Goal: Task Accomplishment & Management: Use online tool/utility

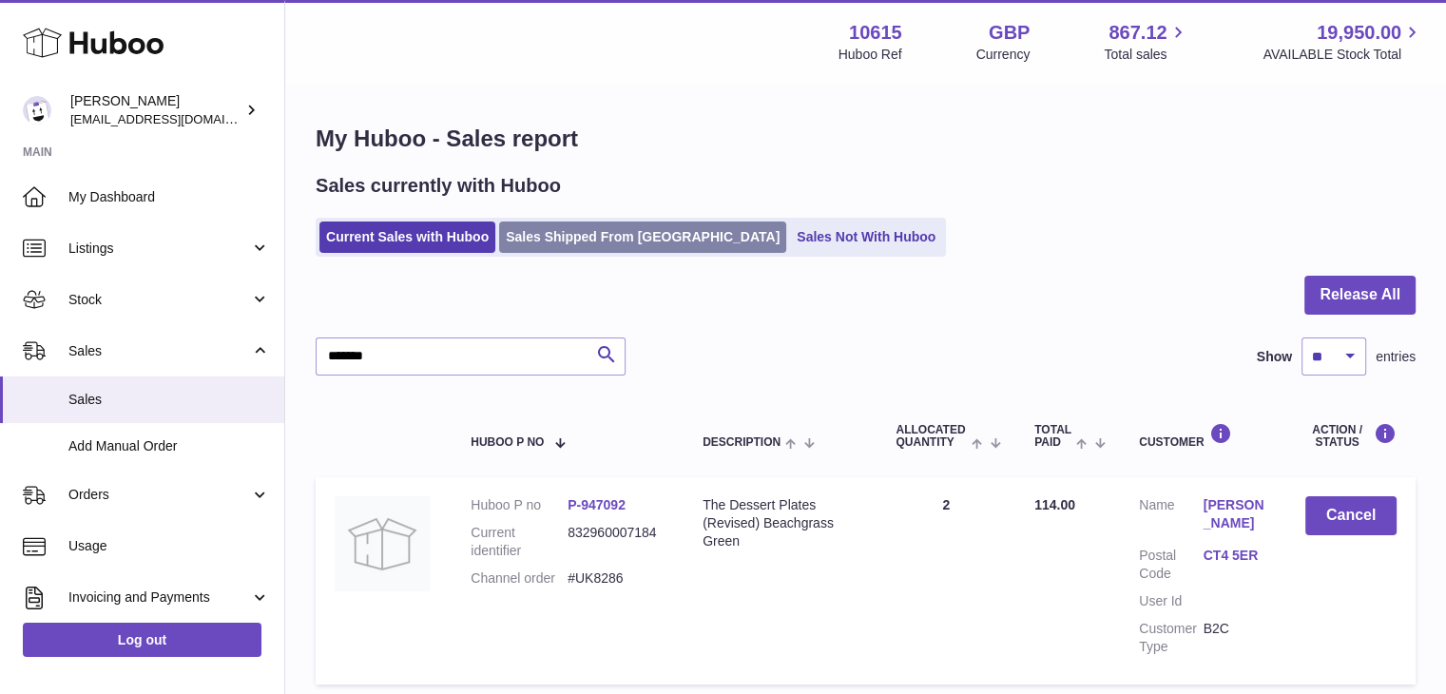
click at [607, 235] on link "Sales Shipped From Huboo" at bounding box center [642, 236] width 287 height 31
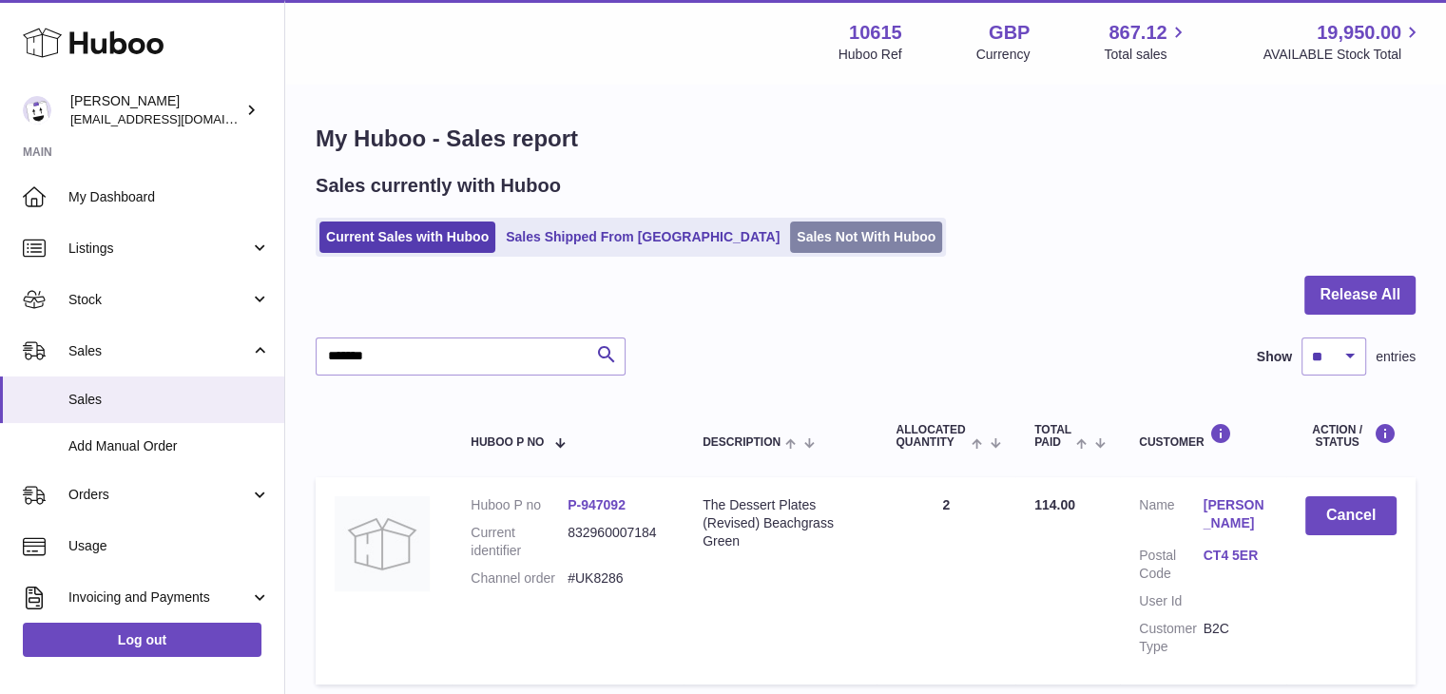
click at [790, 233] on link "Sales Not With Huboo" at bounding box center [866, 236] width 152 height 31
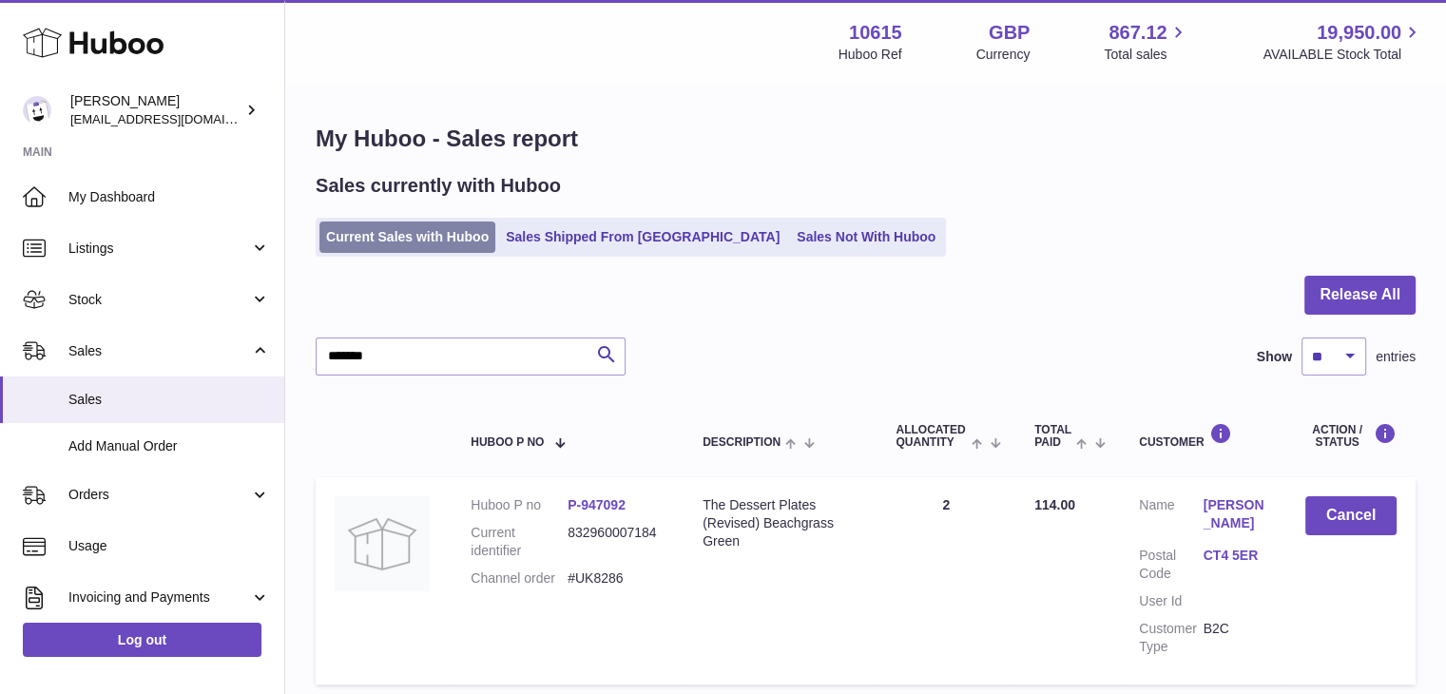
click at [443, 230] on link "Current Sales with Huboo" at bounding box center [407, 236] width 176 height 31
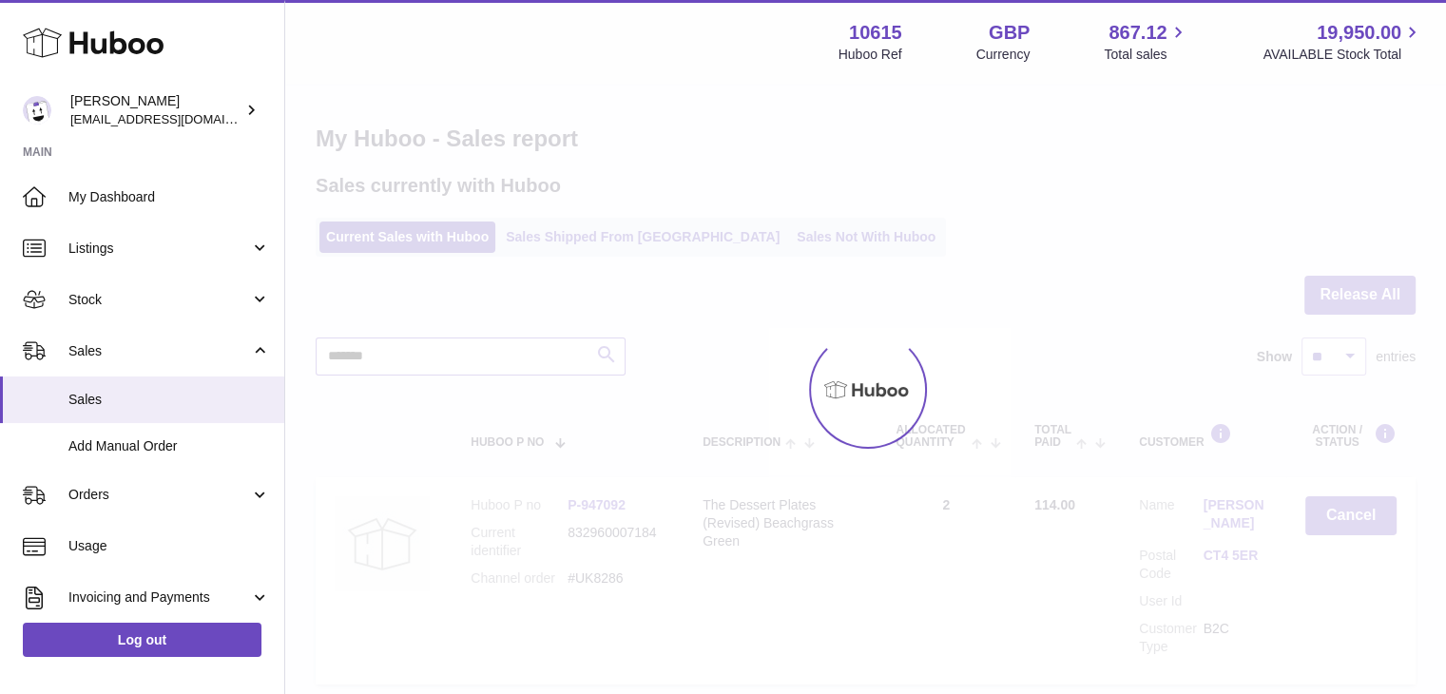
type input "*******"
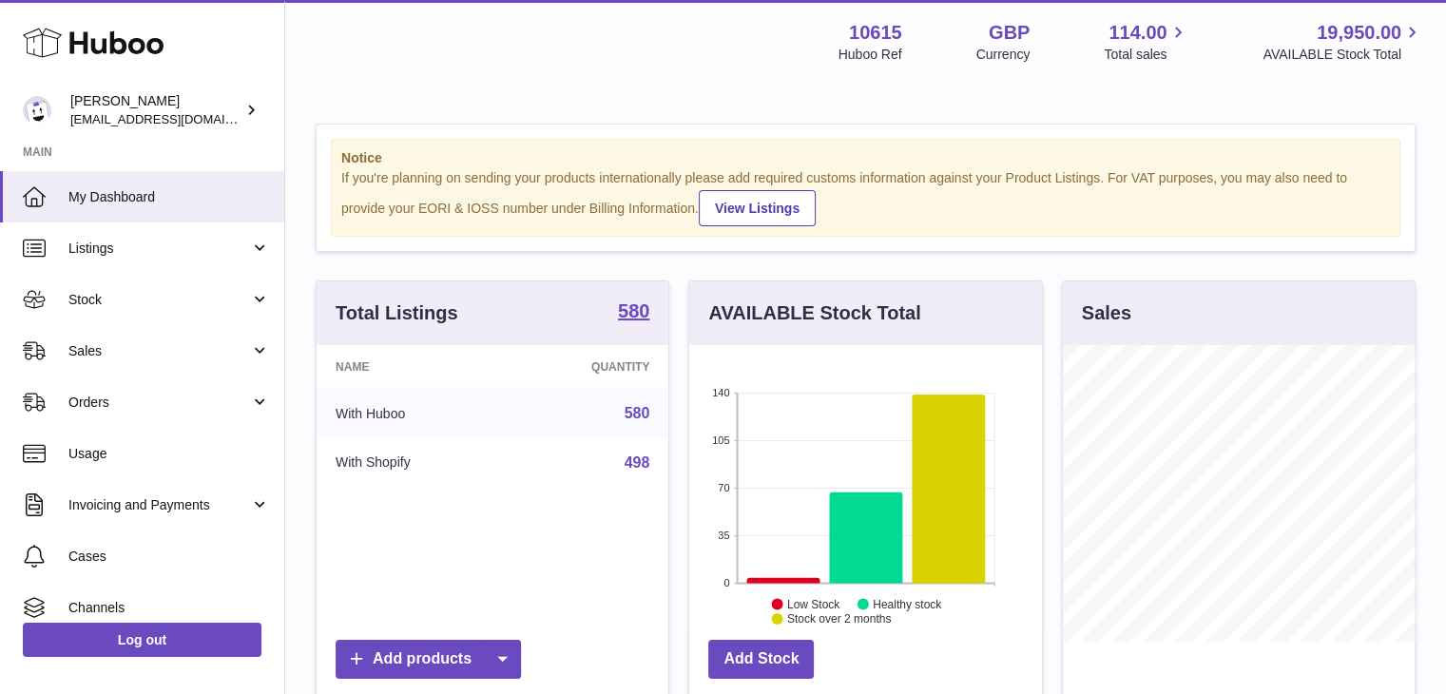
scroll to position [297, 353]
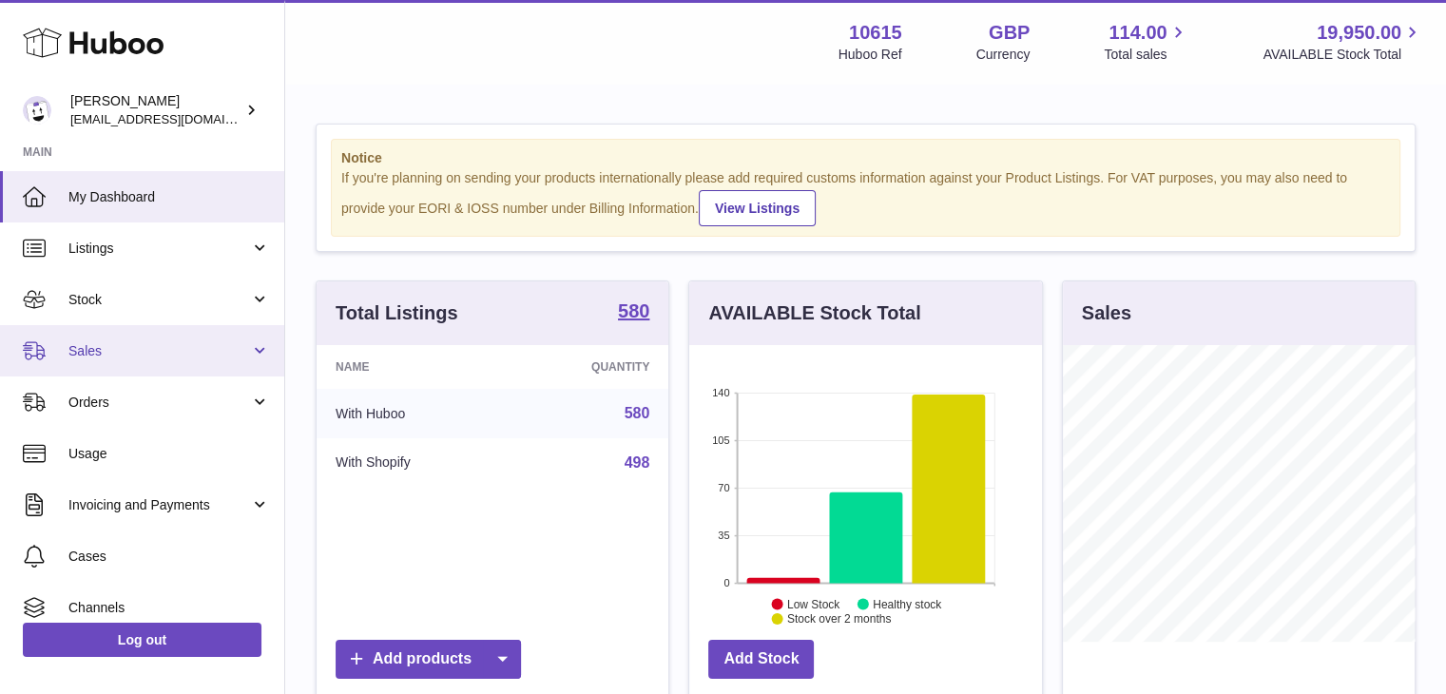
click at [115, 355] on span "Sales" at bounding box center [159, 351] width 182 height 18
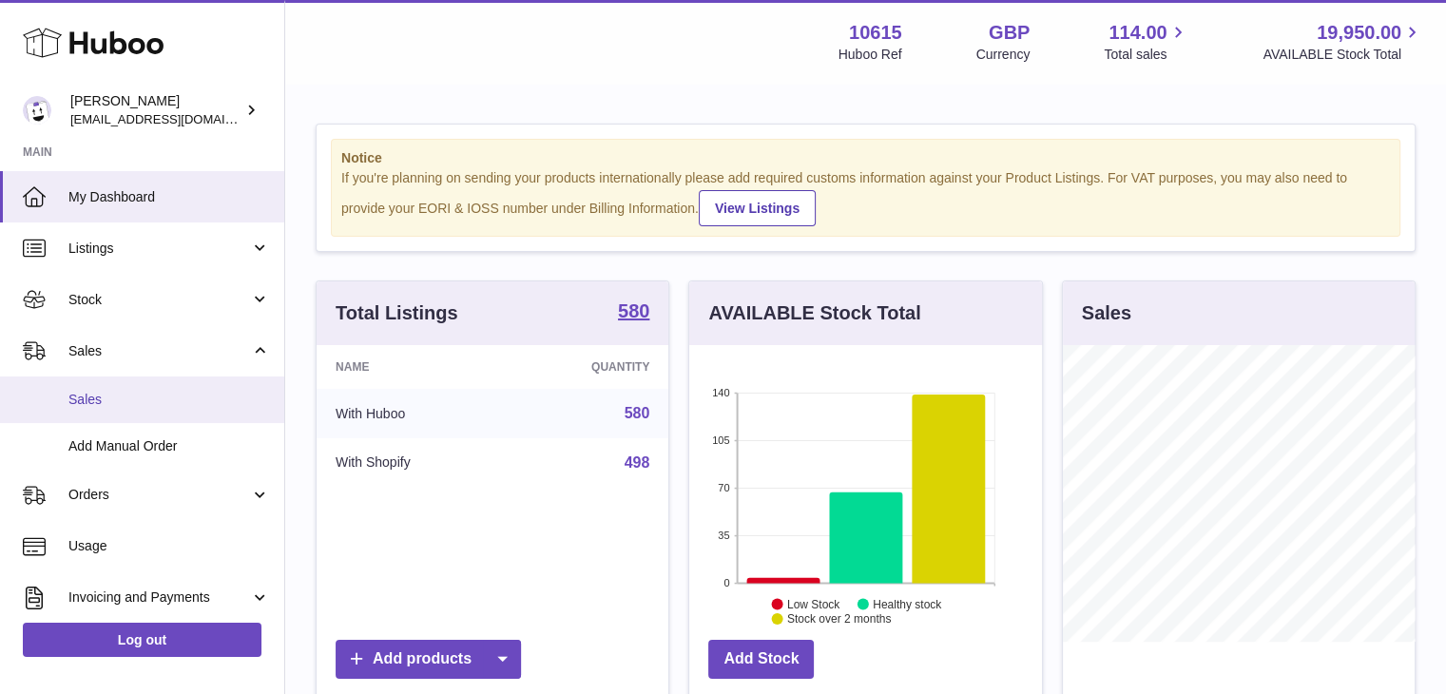
click at [128, 401] on span "Sales" at bounding box center [169, 400] width 202 height 18
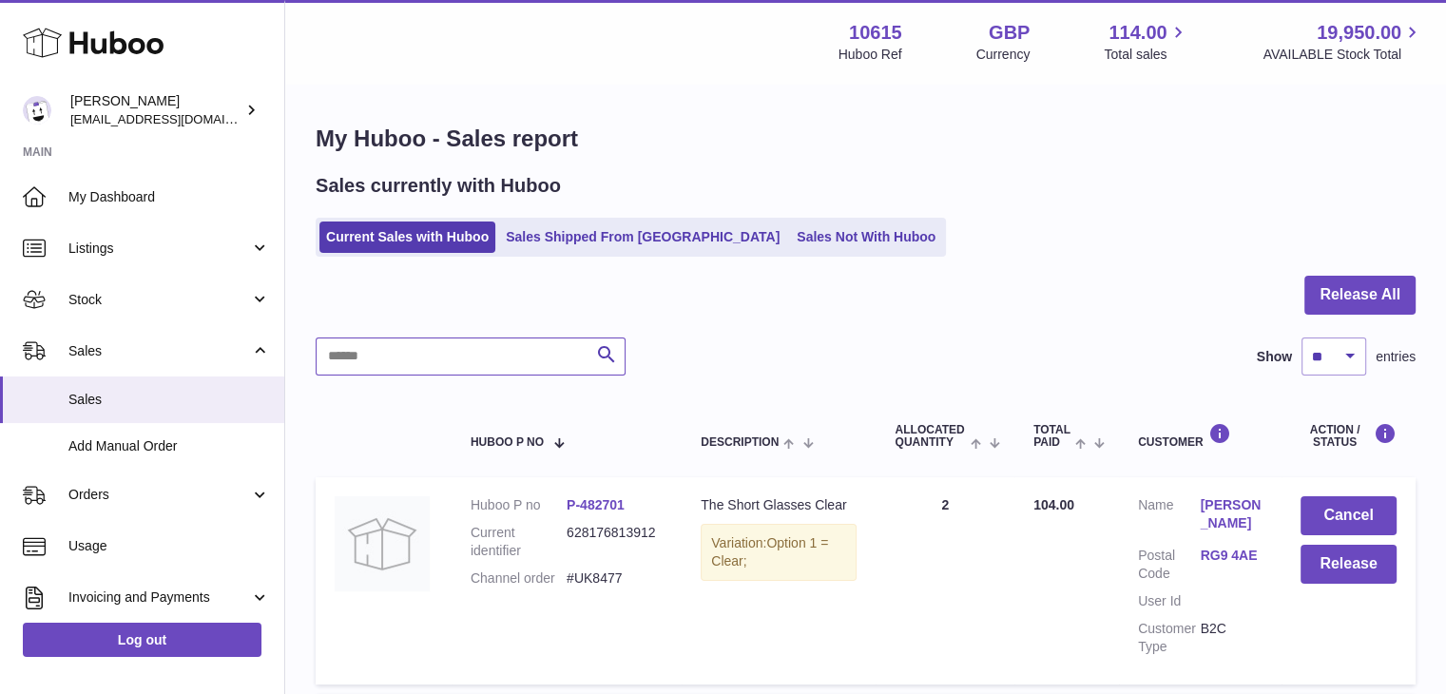
click at [416, 359] on input "text" at bounding box center [471, 356] width 310 height 38
paste input "*******"
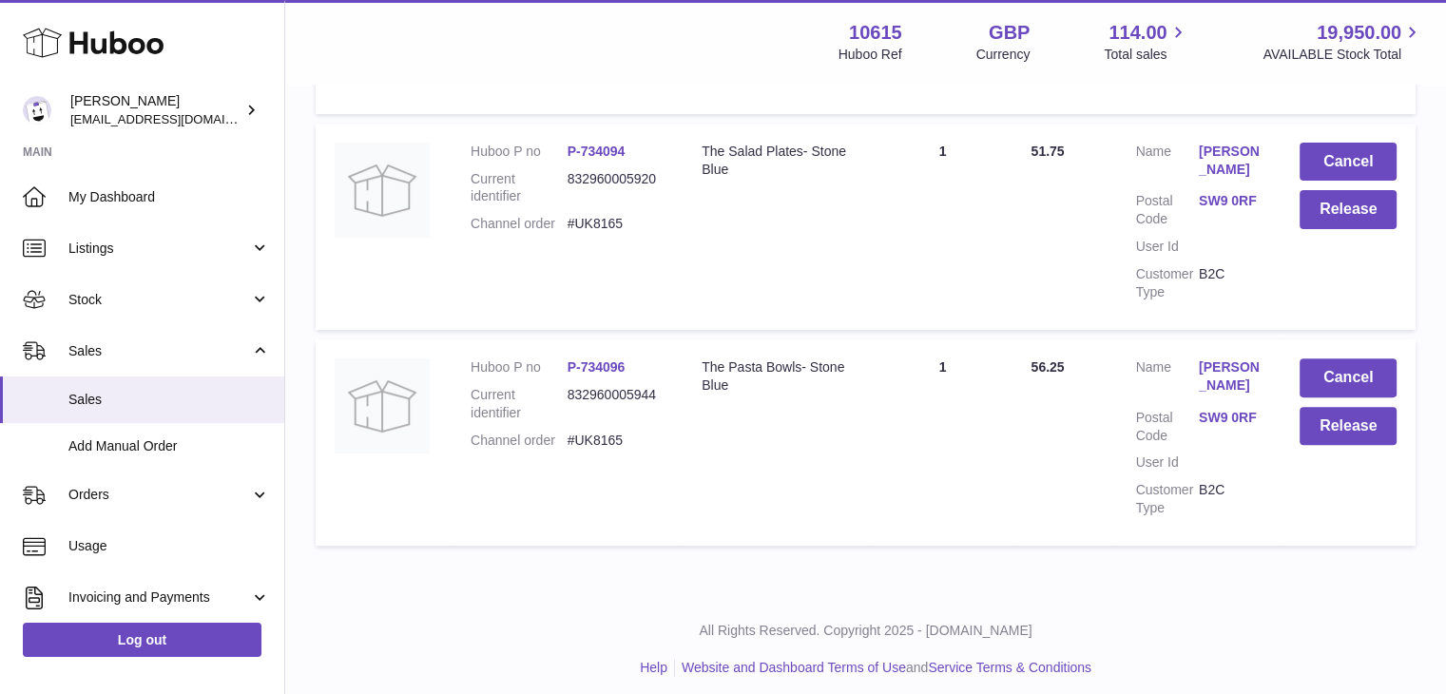
scroll to position [580, 0]
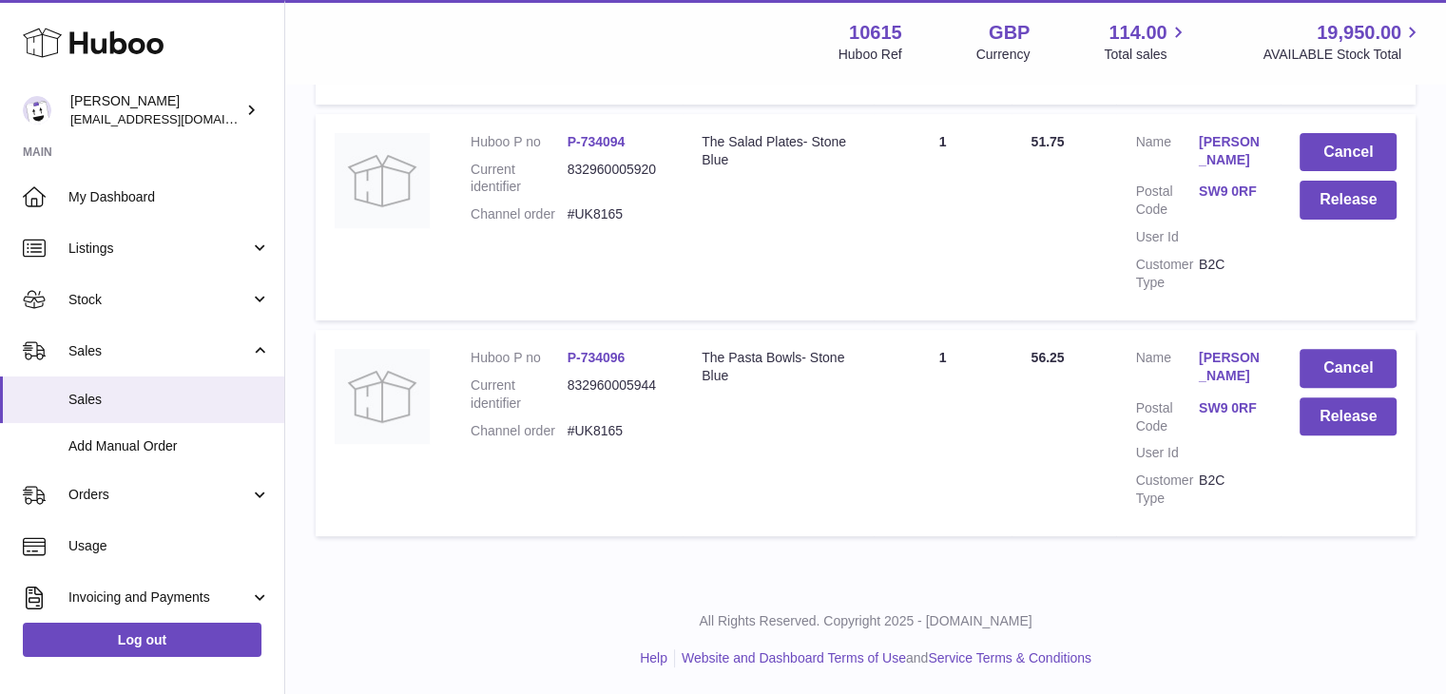
type input "******"
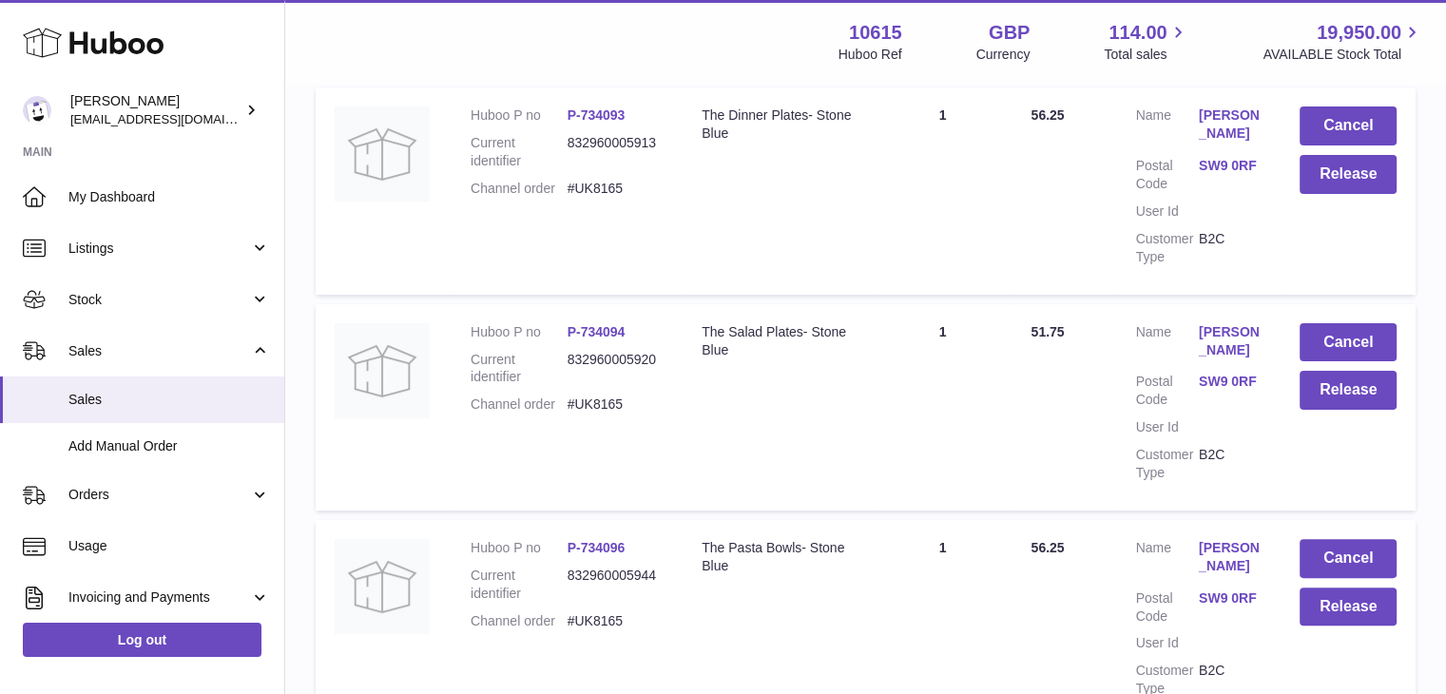
scroll to position [295, 0]
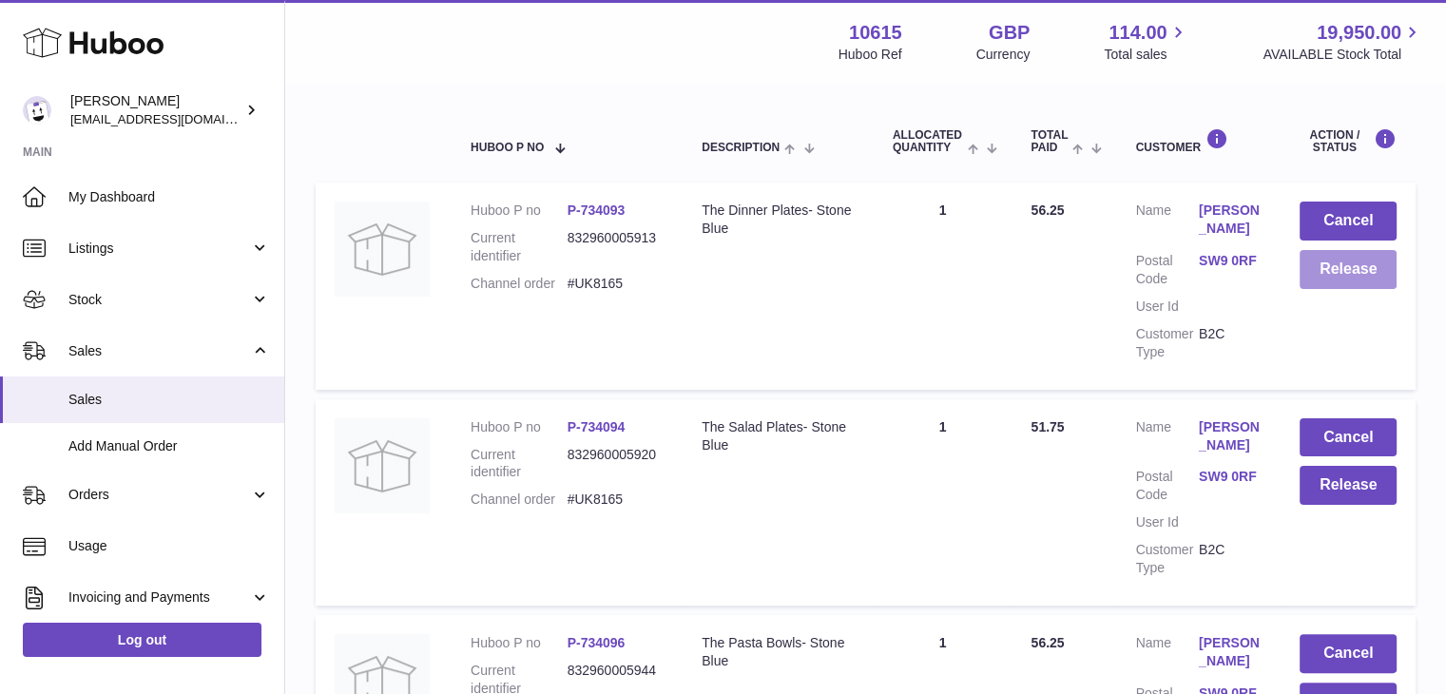
click at [1361, 268] on button "Release" at bounding box center [1347, 269] width 97 height 39
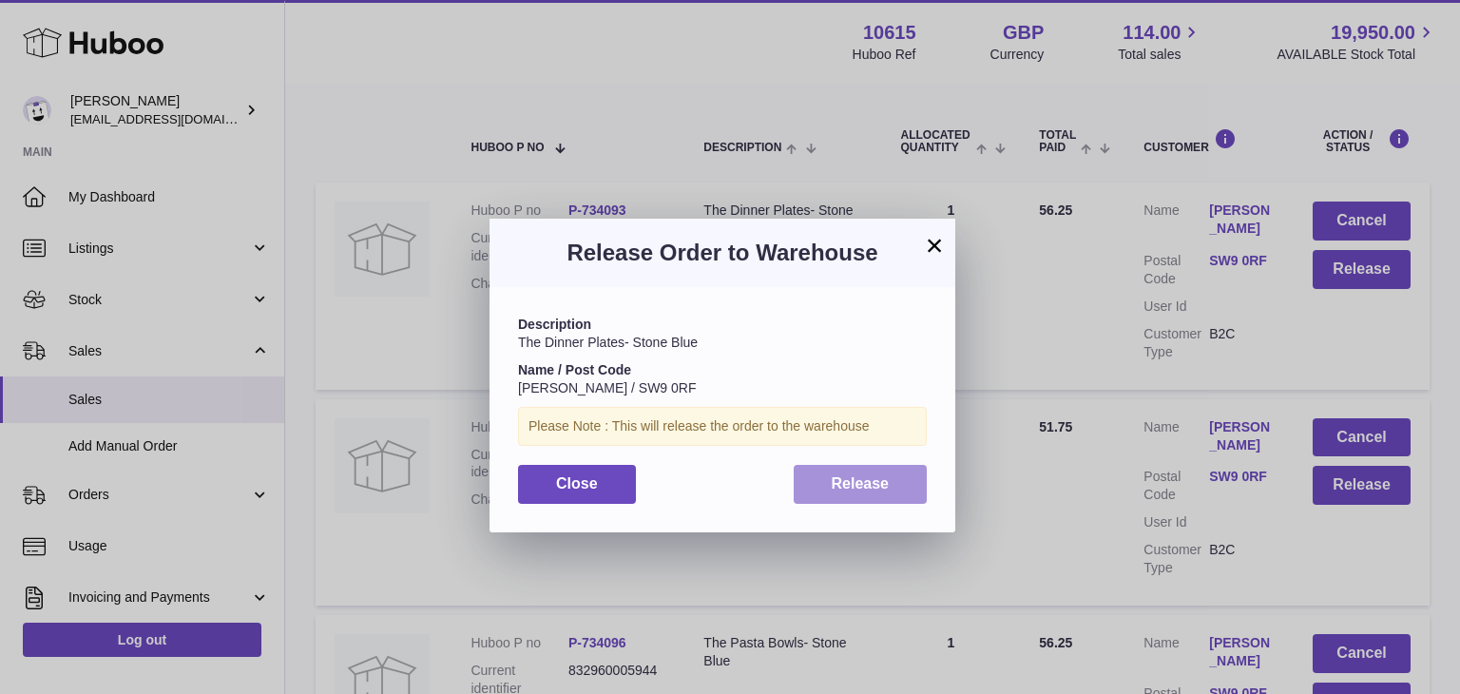
click at [872, 491] on span "Release" at bounding box center [861, 483] width 58 height 16
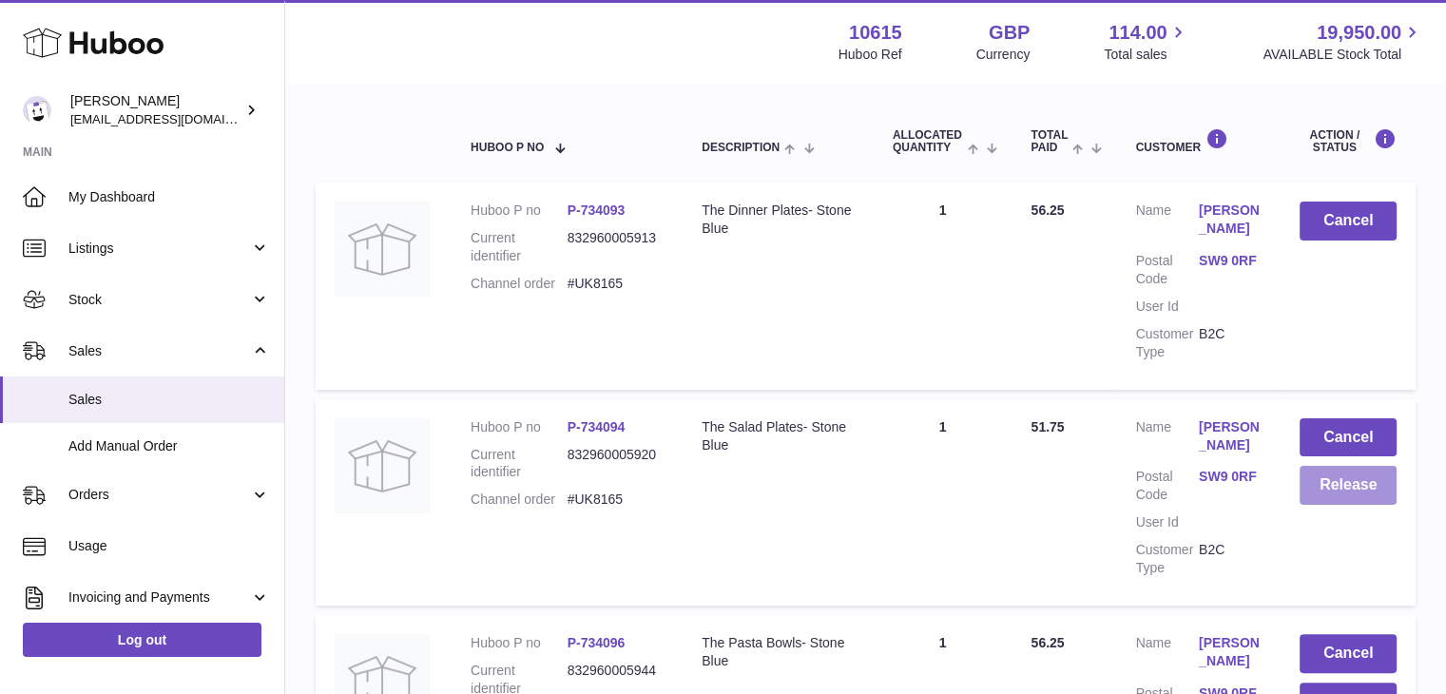
click at [1341, 484] on button "Release" at bounding box center [1347, 485] width 97 height 39
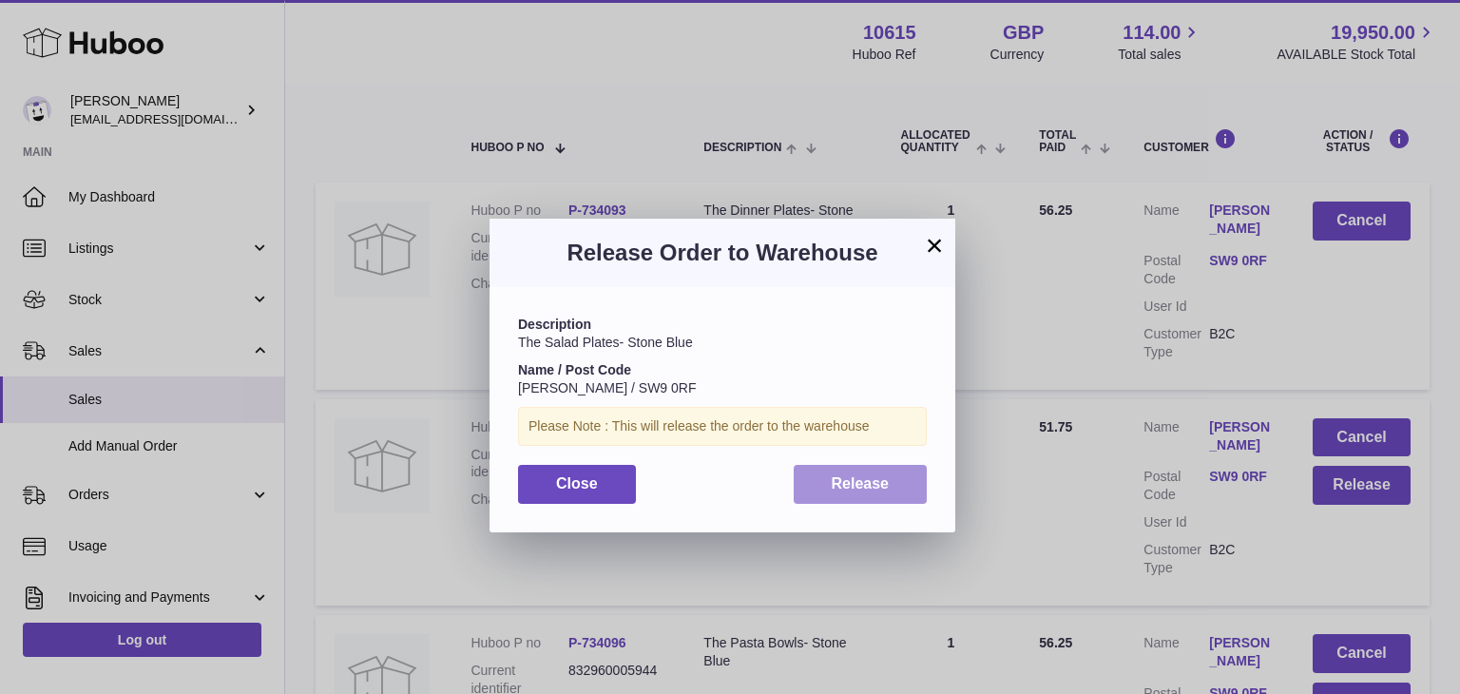
click at [855, 490] on span "Release" at bounding box center [861, 483] width 58 height 16
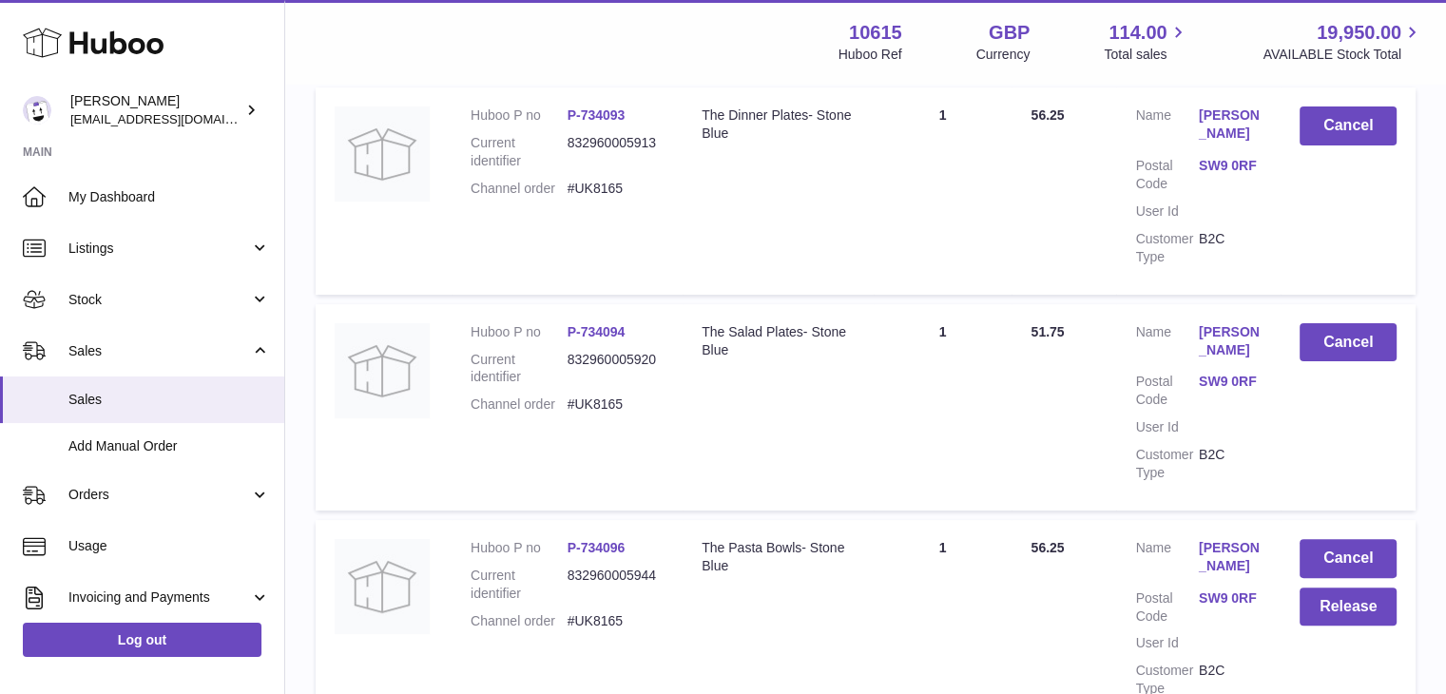
scroll to position [580, 0]
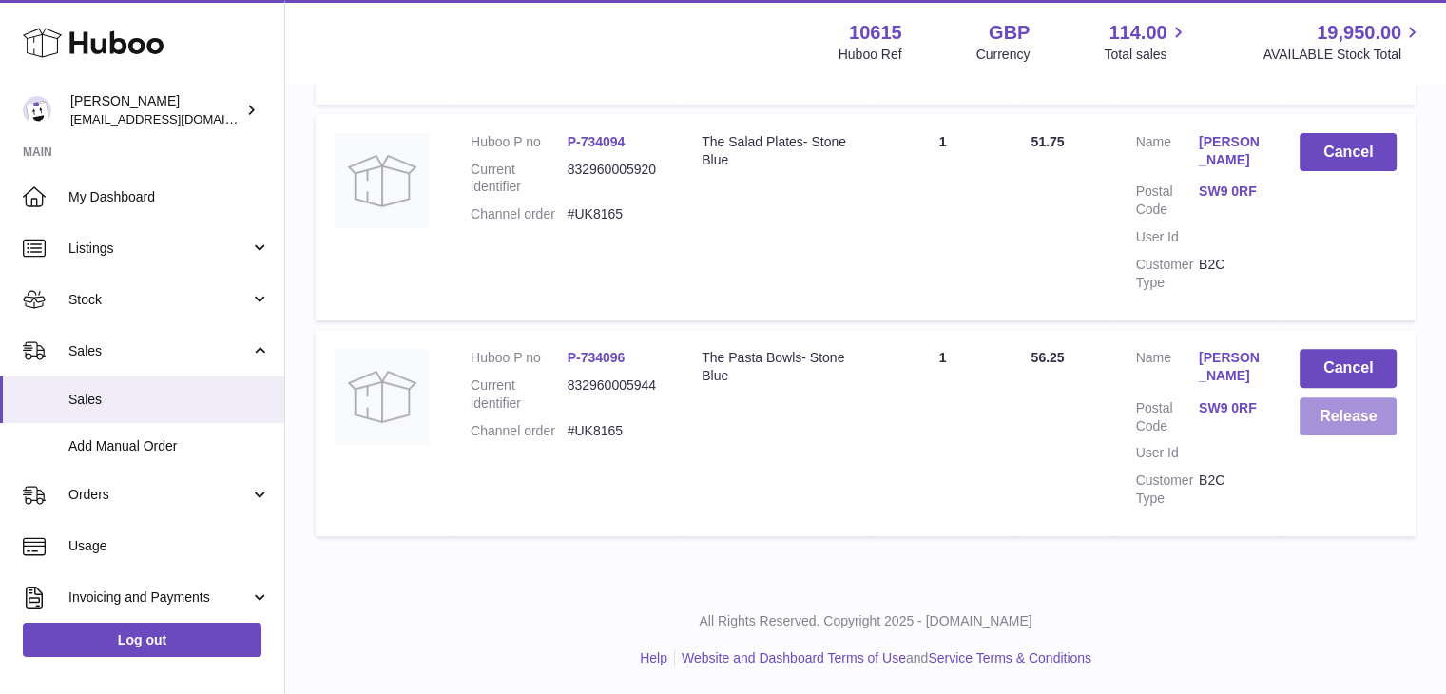
click at [1338, 419] on button "Release" at bounding box center [1347, 416] width 97 height 39
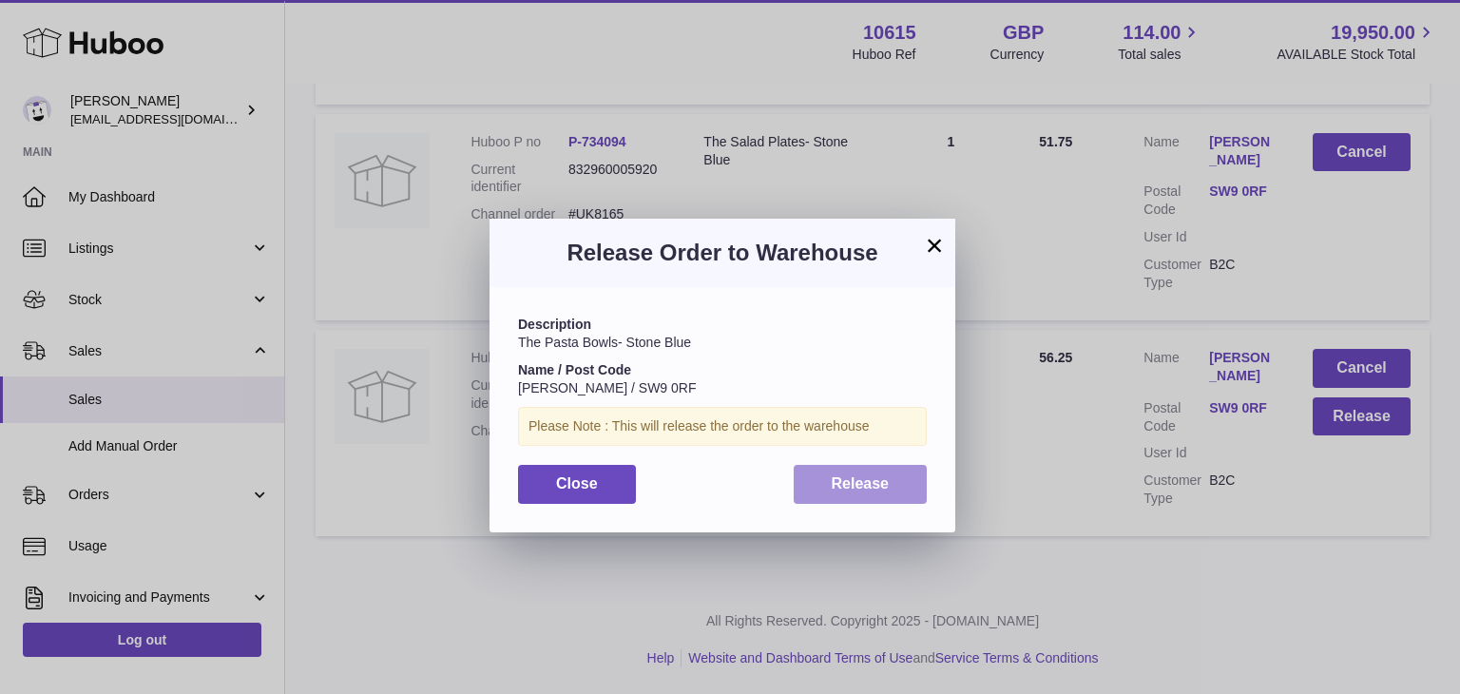
drag, startPoint x: 874, startPoint y: 494, endPoint x: 901, endPoint y: 489, distance: 28.1
click at [874, 493] on button "Release" at bounding box center [861, 484] width 134 height 39
